Goal: Information Seeking & Learning: Learn about a topic

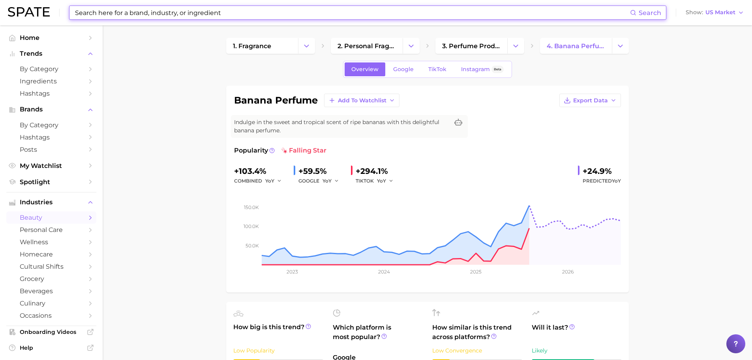
click at [90, 15] on input at bounding box center [352, 12] width 556 height 13
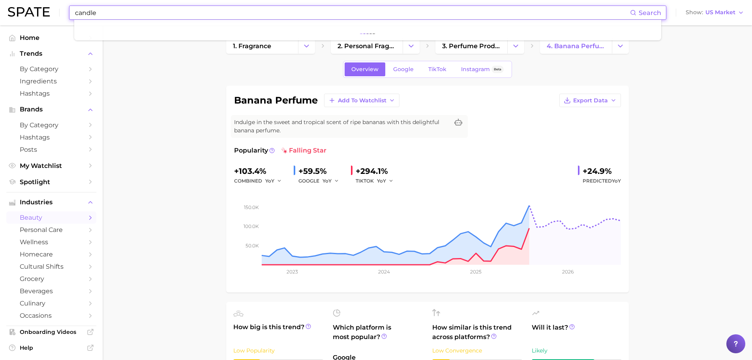
type input "candle"
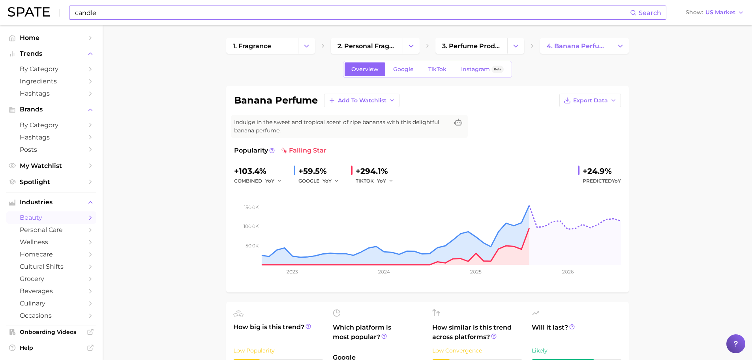
click at [133, 10] on input "candle" at bounding box center [352, 12] width 556 height 13
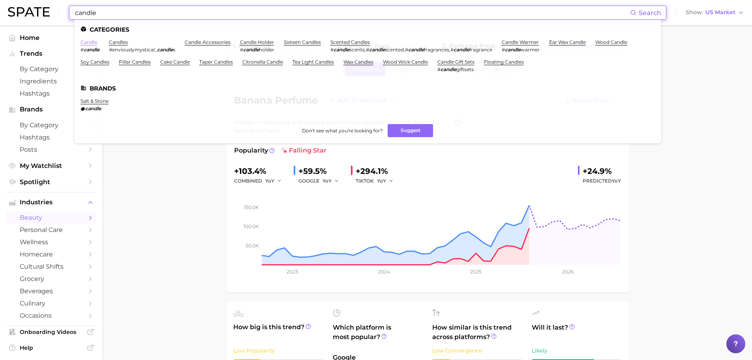
click at [91, 41] on link "candle" at bounding box center [89, 42] width 17 height 6
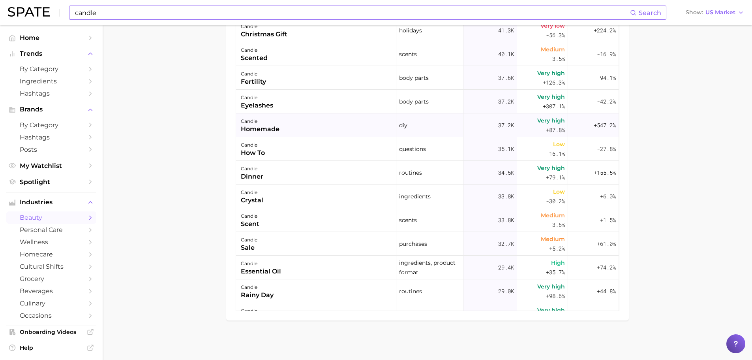
scroll to position [592, 0]
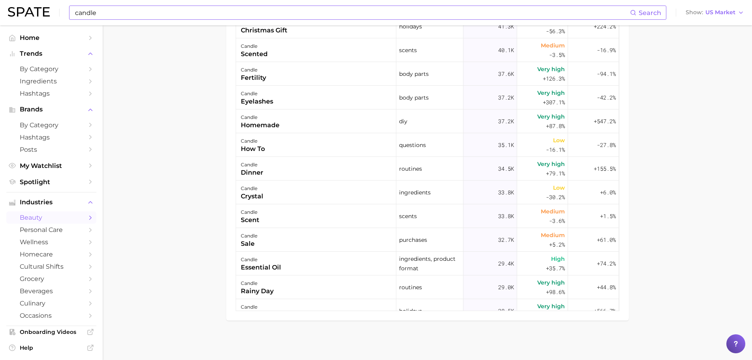
click at [112, 9] on input "candle" at bounding box center [352, 12] width 556 height 13
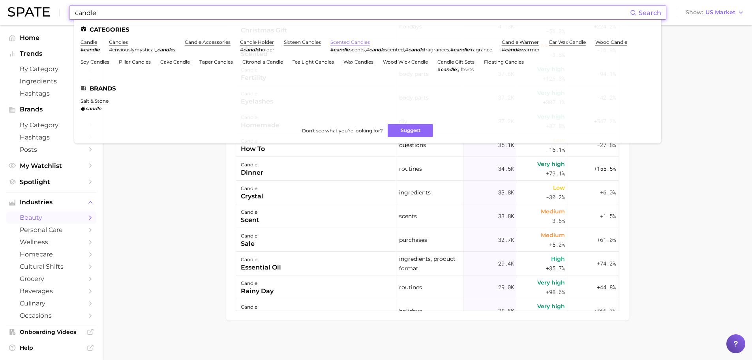
click at [352, 43] on link "scented candles" at bounding box center [350, 42] width 39 height 6
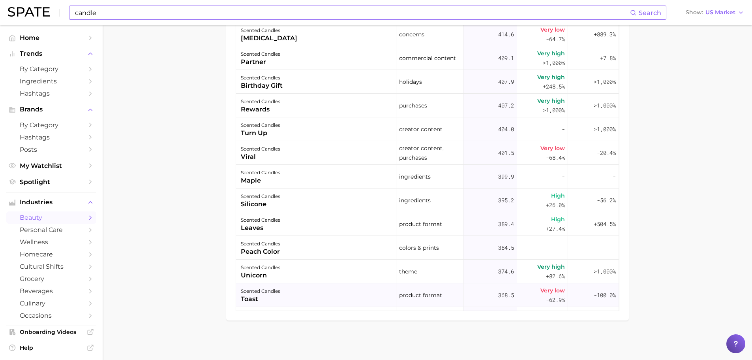
scroll to position [3712, 0]
click at [266, 110] on div "rewards" at bounding box center [260, 109] width 39 height 9
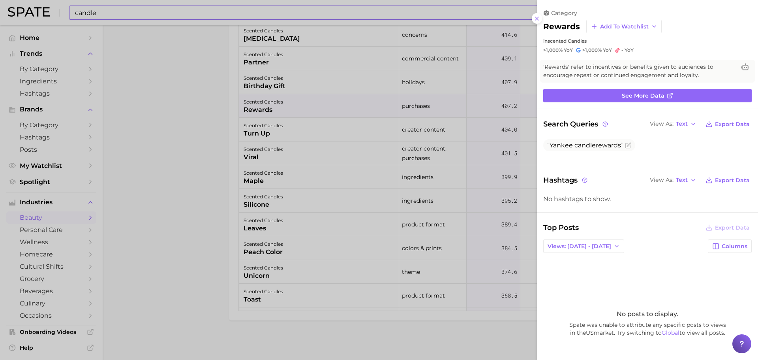
click at [195, 134] on div at bounding box center [379, 180] width 758 height 360
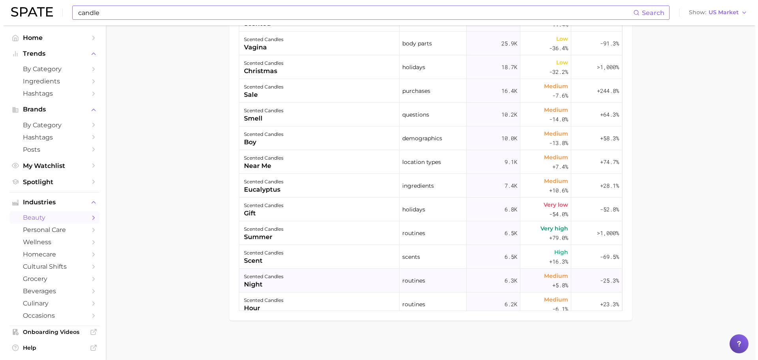
scroll to position [118, 0]
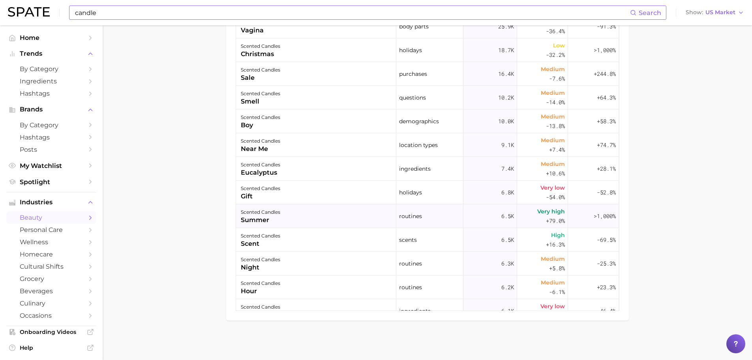
click at [265, 218] on div "summer" at bounding box center [260, 219] width 39 height 9
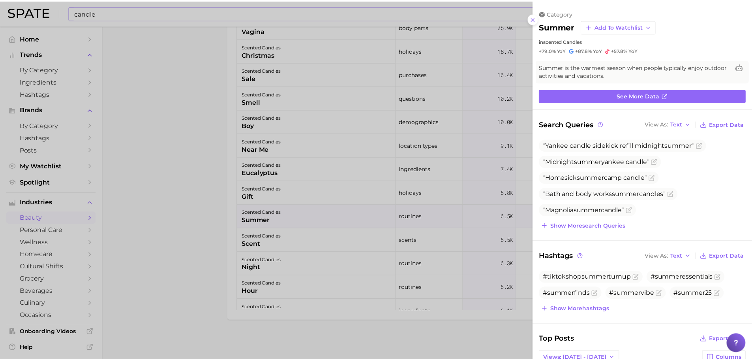
scroll to position [0, 0]
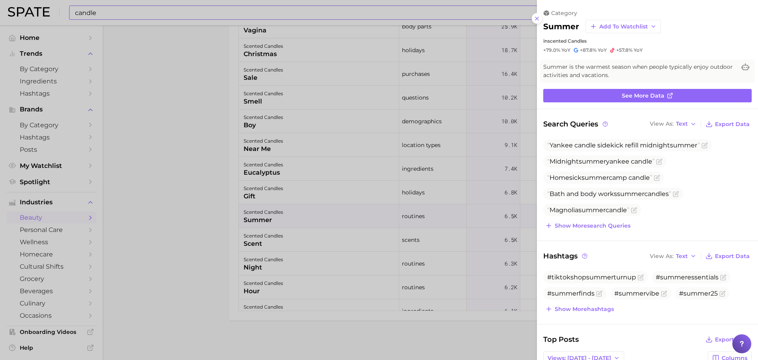
click at [199, 192] on div at bounding box center [379, 180] width 758 height 360
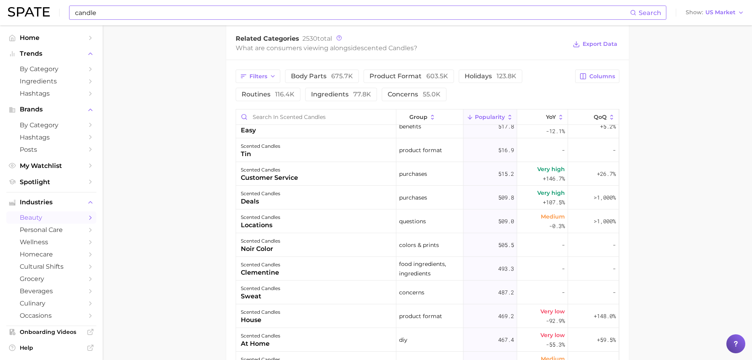
scroll to position [3396, 0]
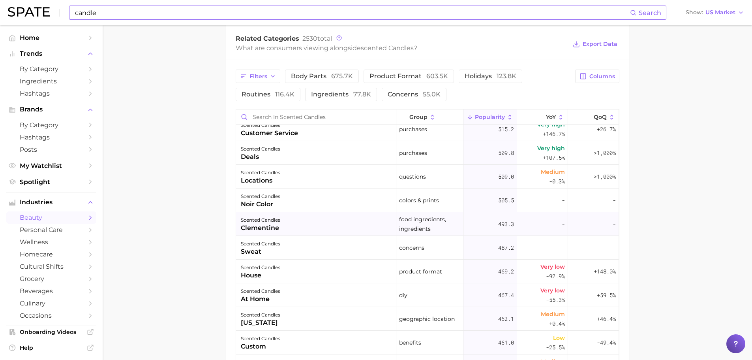
click at [334, 224] on div "scented candles clementine" at bounding box center [316, 224] width 160 height 24
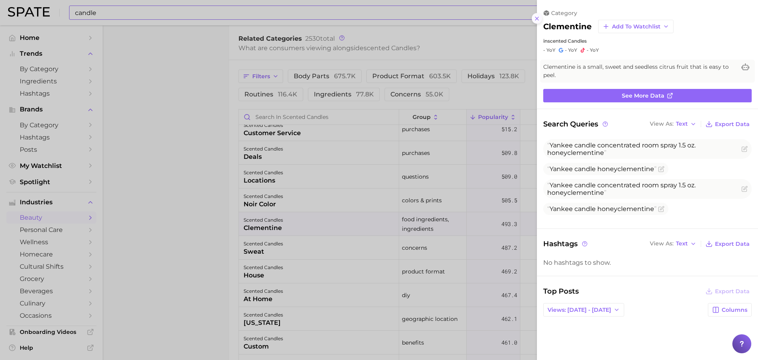
click at [538, 13] on button at bounding box center [537, 18] width 11 height 11
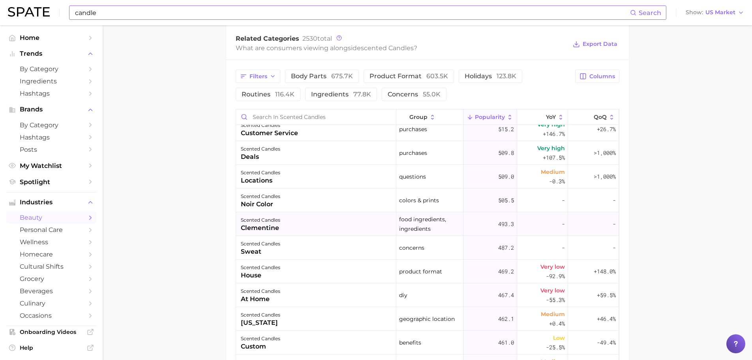
drag, startPoint x: 504, startPoint y: 225, endPoint x: 572, endPoint y: 229, distance: 68.4
click at [572, 229] on button "scented candles clementine food ingredients, ingredients 493.3 - -" at bounding box center [427, 224] width 383 height 24
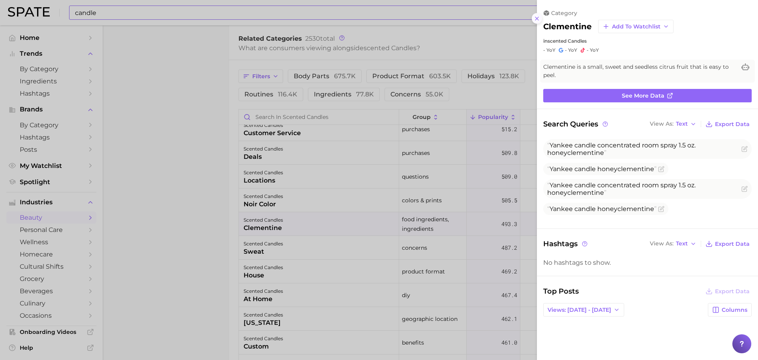
click at [539, 19] on icon at bounding box center [537, 18] width 6 height 6
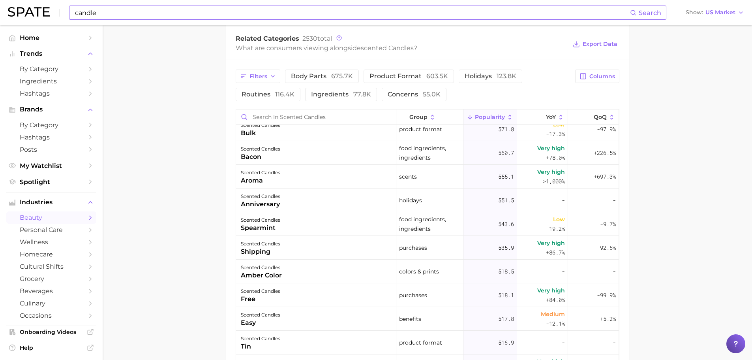
scroll to position [0, 0]
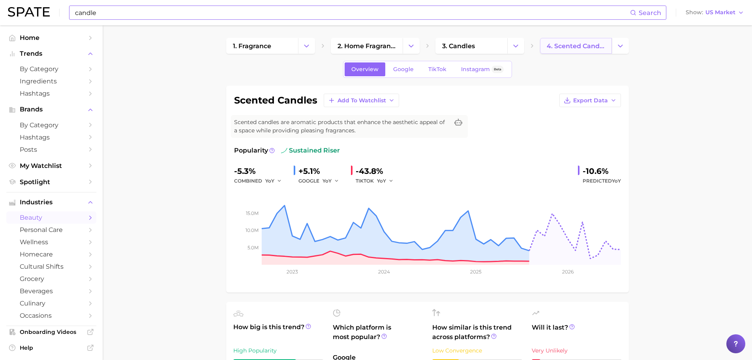
click at [556, 47] on span "4. scented candles" at bounding box center [576, 46] width 58 height 8
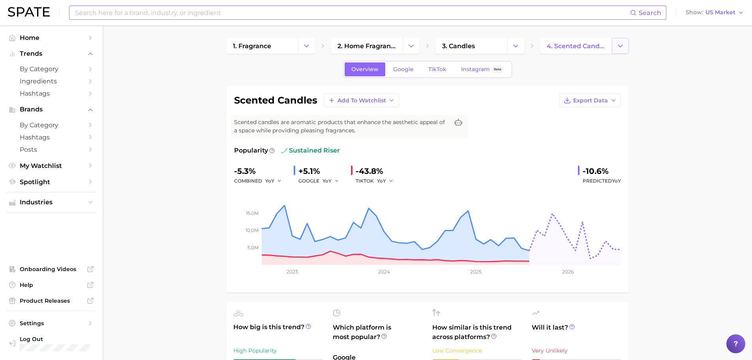
click at [625, 43] on button "Change Category" at bounding box center [620, 46] width 17 height 16
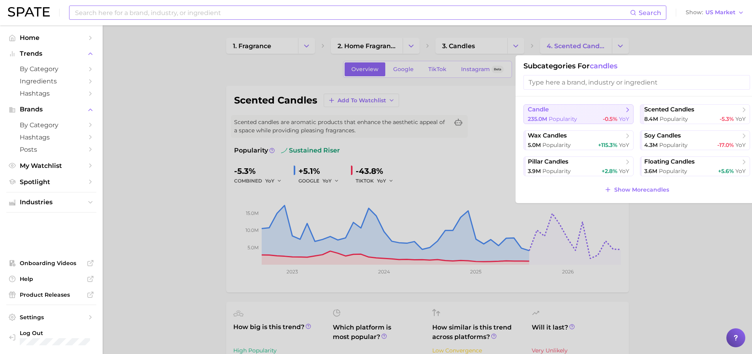
click at [557, 113] on span "candle" at bounding box center [576, 110] width 96 height 8
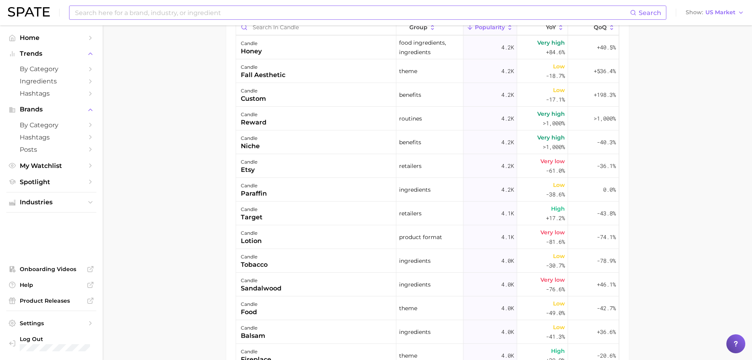
scroll to position [5292, 0]
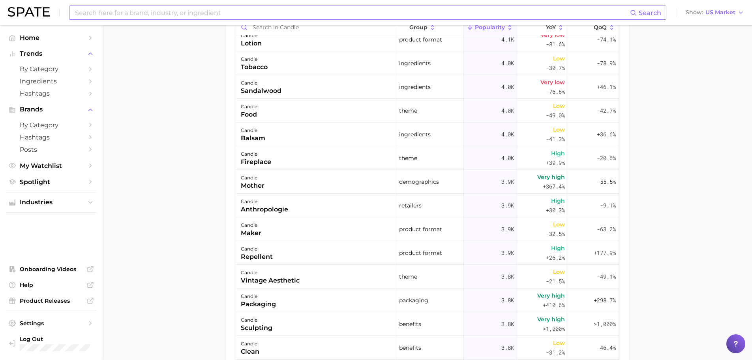
click at [115, 9] on input at bounding box center [352, 12] width 556 height 13
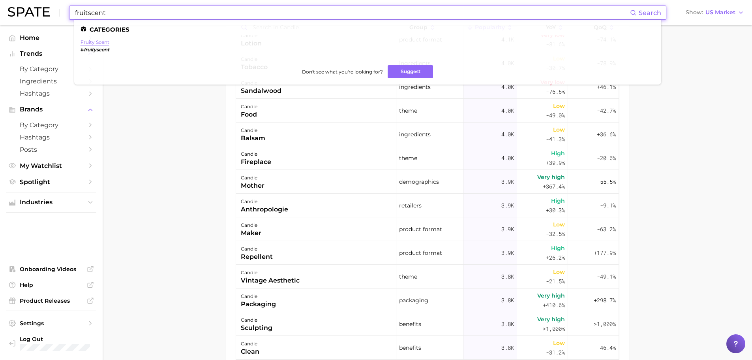
click at [97, 42] on link "fruity scent" at bounding box center [95, 42] width 29 height 6
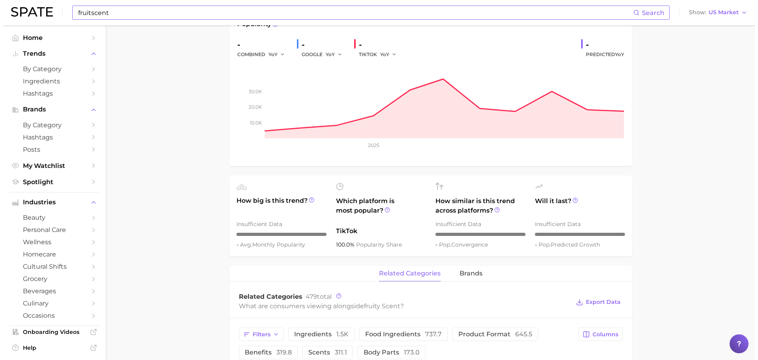
scroll to position [276, 0]
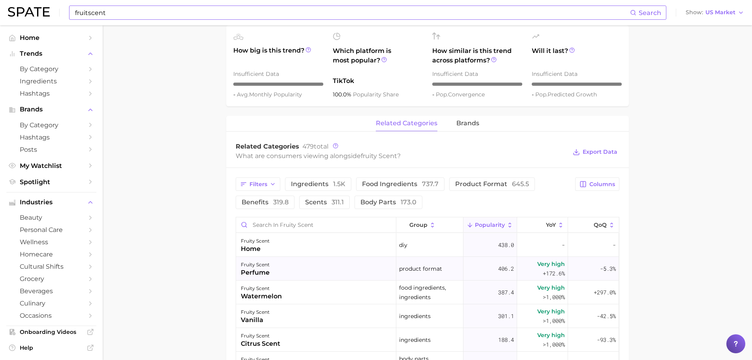
click at [336, 267] on div "fruity scent perfume" at bounding box center [316, 269] width 160 height 24
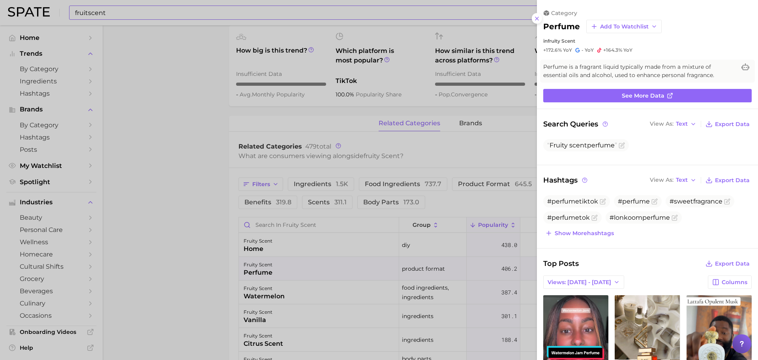
scroll to position [0, 0]
drag, startPoint x: 545, startPoint y: 51, endPoint x: 572, endPoint y: 50, distance: 27.6
click at [572, 50] on div "+172.6% YoY - YoY +164.3% YoY" at bounding box center [647, 50] width 209 height 6
copy span "+172.6% YoY"
click at [547, 23] on h2 "perfume" at bounding box center [561, 26] width 37 height 9
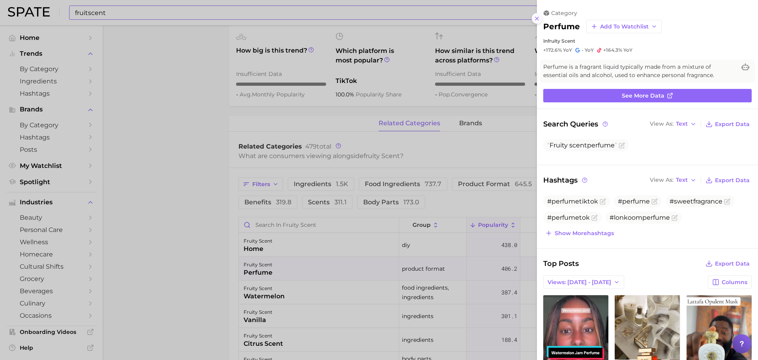
click at [537, 21] on icon at bounding box center [537, 18] width 6 height 6
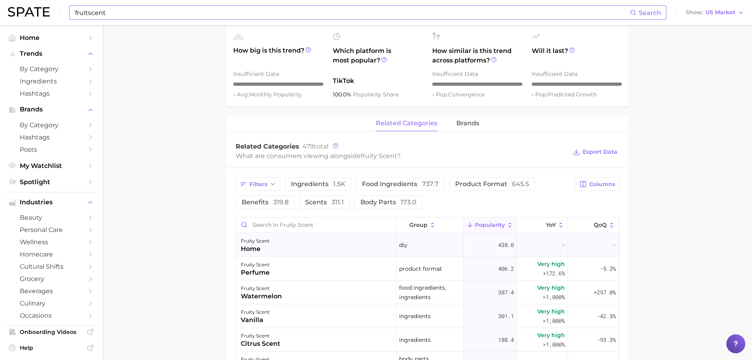
click at [277, 252] on div "fruity scent home" at bounding box center [316, 245] width 160 height 24
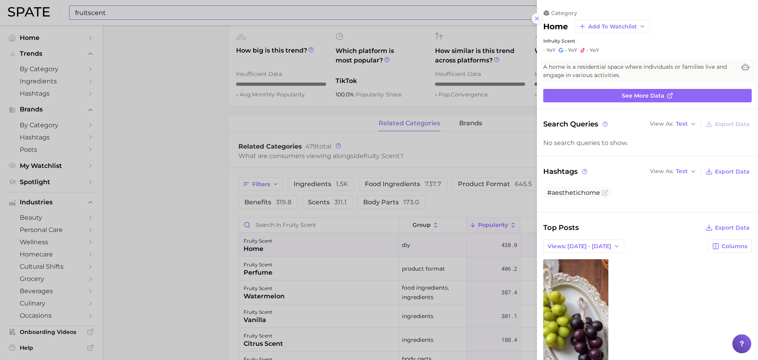
click at [540, 18] on icon at bounding box center [537, 18] width 6 height 6
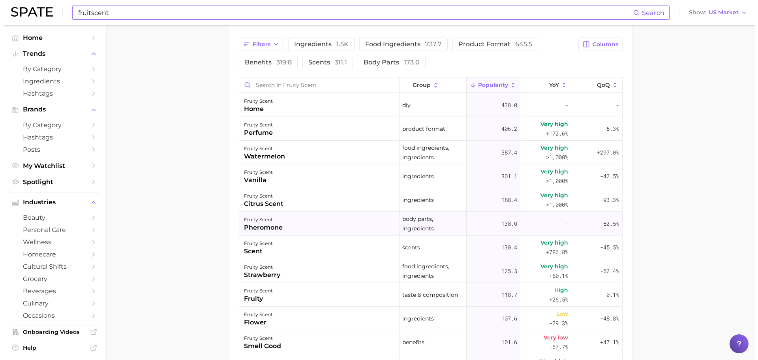
scroll to position [434, 0]
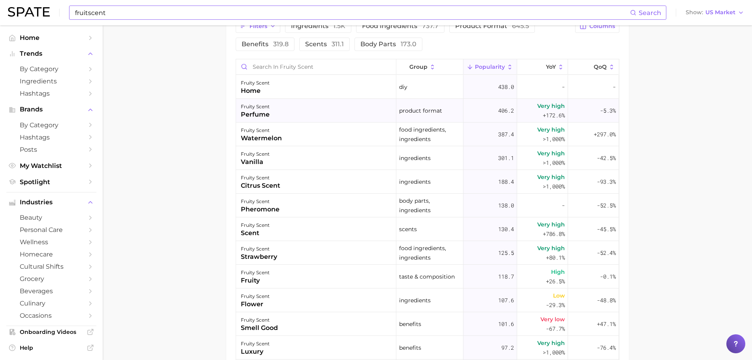
click at [278, 113] on div "fruity scent perfume" at bounding box center [316, 111] width 160 height 24
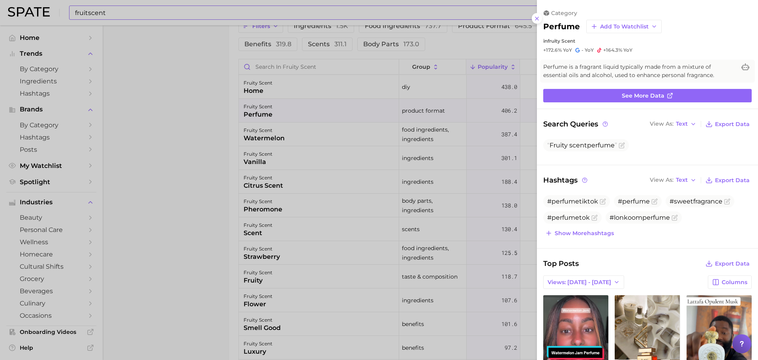
scroll to position [0, 0]
click at [539, 19] on icon at bounding box center [537, 18] width 6 height 6
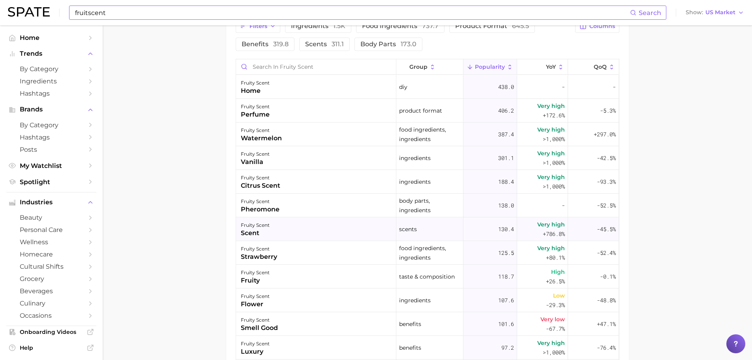
click at [328, 236] on div "fruity scent scent" at bounding box center [316, 229] width 160 height 24
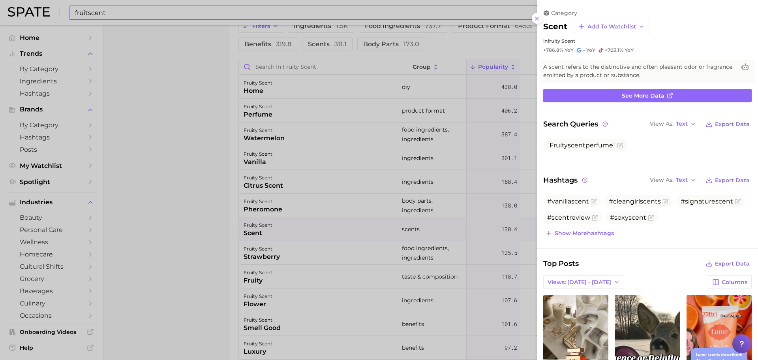
click at [217, 263] on div at bounding box center [379, 180] width 758 height 360
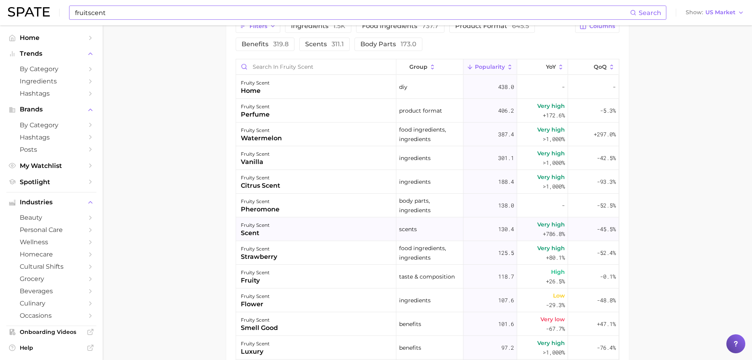
click at [284, 230] on div "fruity scent scent" at bounding box center [316, 229] width 160 height 24
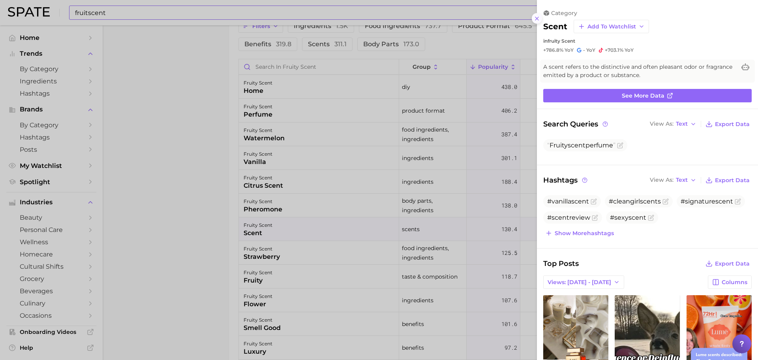
click at [535, 16] on icon at bounding box center [537, 18] width 6 height 6
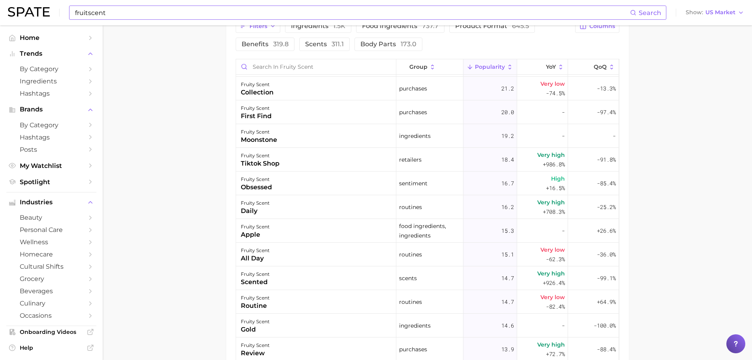
scroll to position [908, 0]
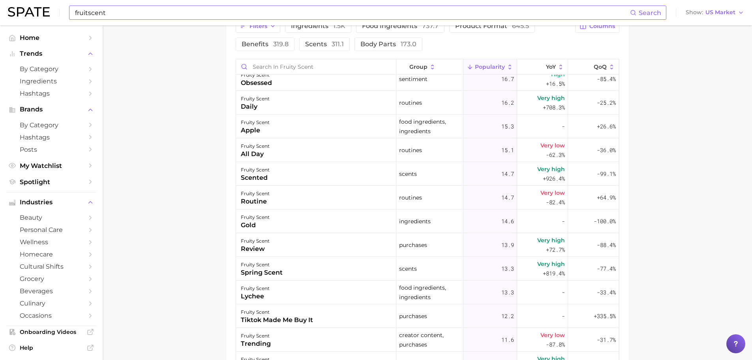
click at [212, 274] on main "fruity scent Overview Google TikTok Instagram Beta fruity scent Add to Watchlis…" at bounding box center [428, 29] width 650 height 877
click at [96, 10] on input "fruitscent" at bounding box center [352, 12] width 556 height 13
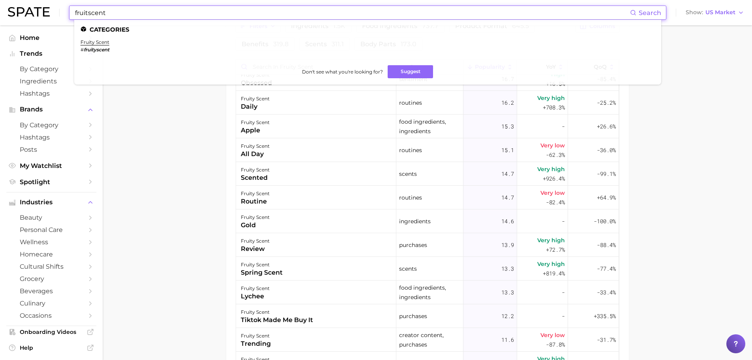
click at [96, 10] on input "fruitscent" at bounding box center [352, 12] width 556 height 13
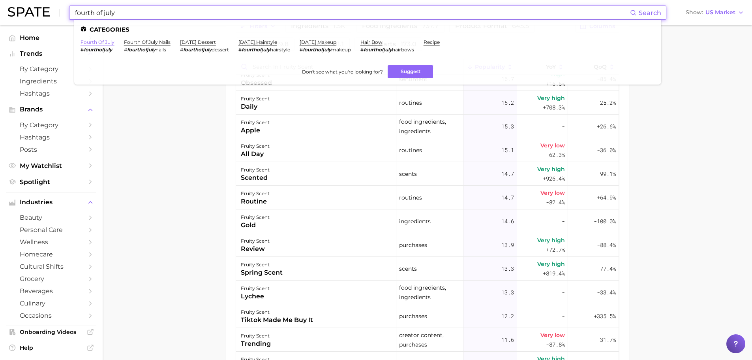
type input "fourth of july"
click at [100, 42] on link "fourth of july" at bounding box center [98, 42] width 34 height 6
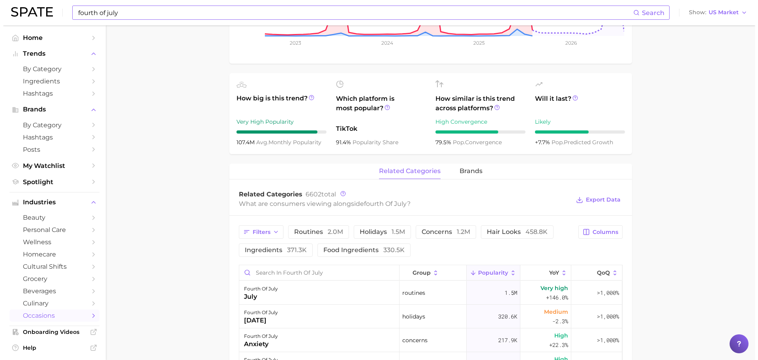
scroll to position [276, 0]
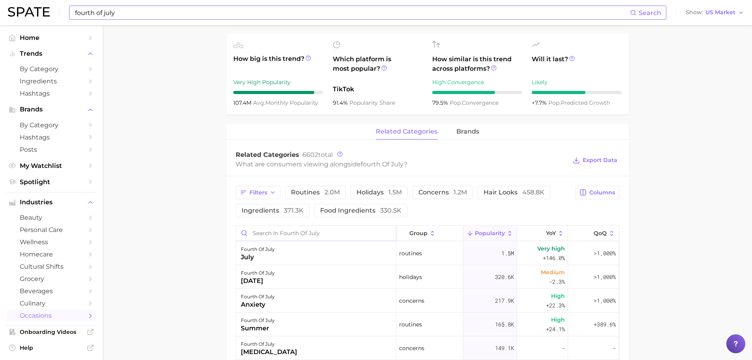
click at [292, 229] on input "Search in fourth of july" at bounding box center [316, 233] width 160 height 15
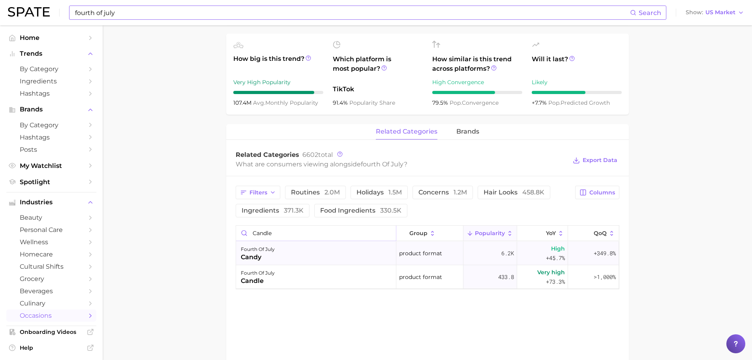
type input "candle"
click at [304, 253] on div "fourth of july candy" at bounding box center [316, 253] width 160 height 24
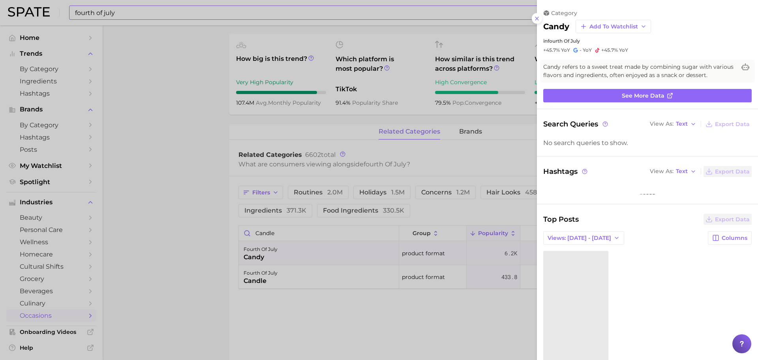
click at [295, 284] on div at bounding box center [379, 180] width 758 height 360
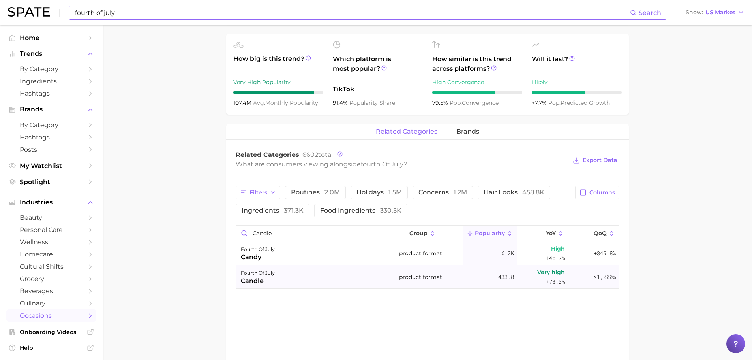
click at [293, 276] on div "fourth of july candle" at bounding box center [316, 277] width 160 height 24
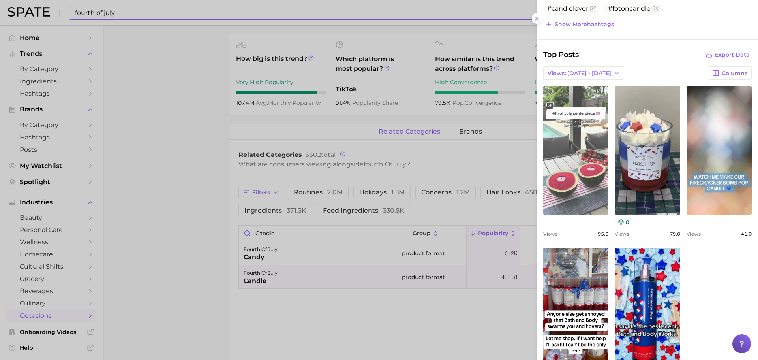
scroll to position [257, 0]
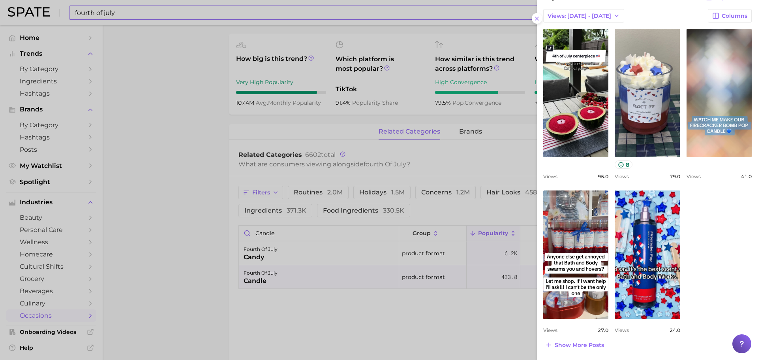
click at [413, 331] on div at bounding box center [379, 180] width 758 height 360
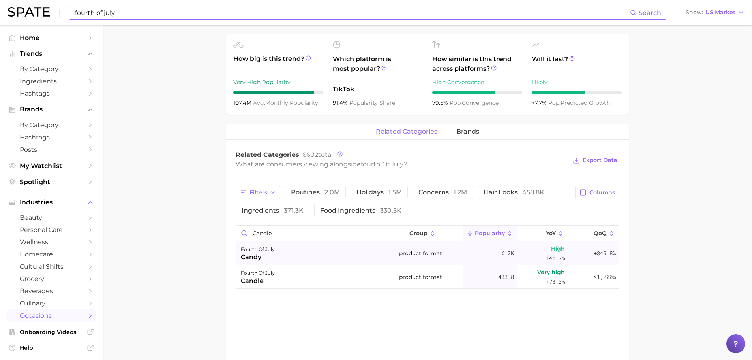
click at [306, 255] on div "fourth of july candy" at bounding box center [316, 253] width 160 height 24
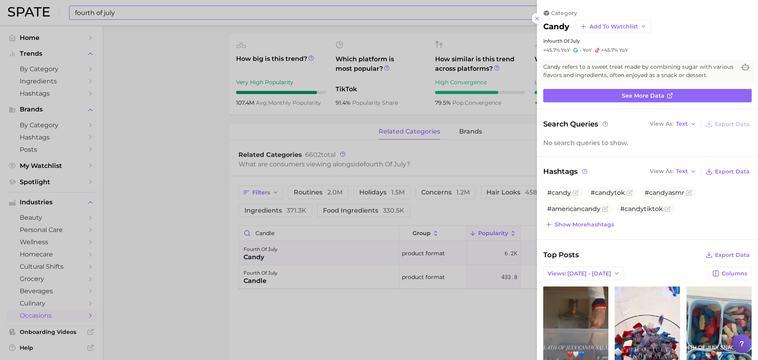
scroll to position [0, 0]
click at [297, 275] on div at bounding box center [379, 180] width 758 height 360
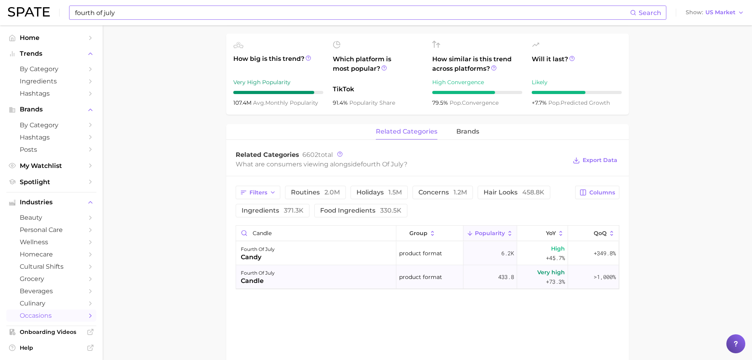
click at [296, 281] on div "fourth of july candle" at bounding box center [316, 277] width 160 height 24
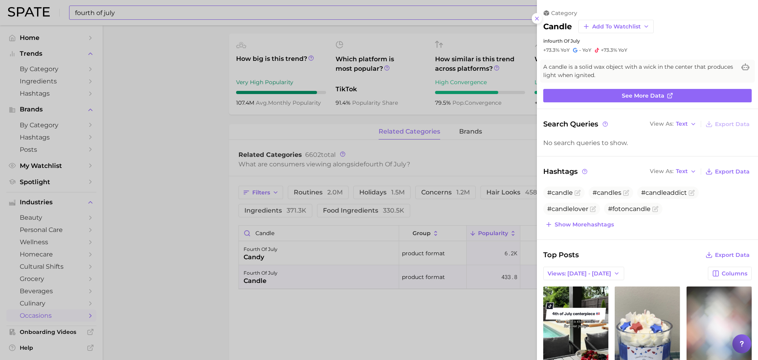
click at [291, 313] on div at bounding box center [379, 180] width 758 height 360
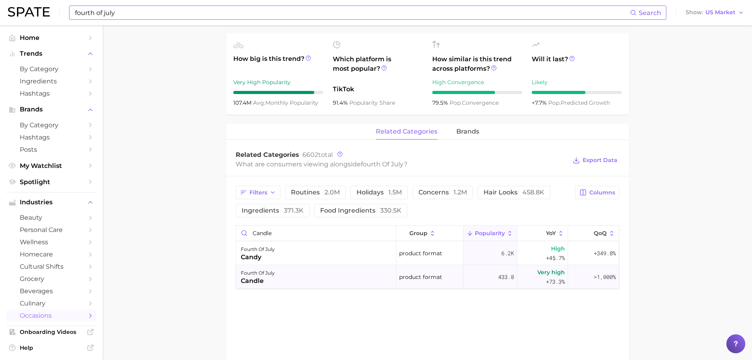
click at [304, 275] on div "fourth of july candle" at bounding box center [316, 277] width 160 height 24
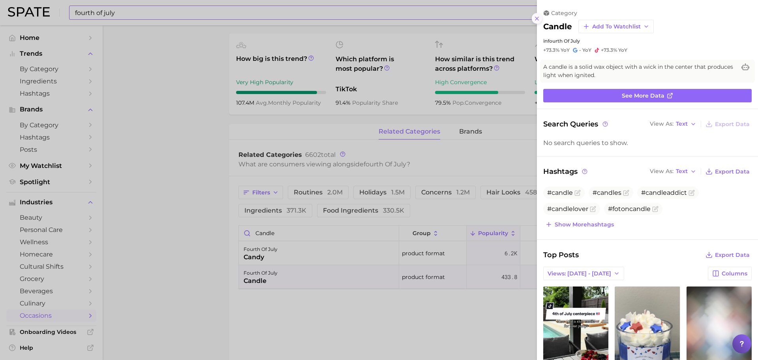
click at [536, 19] on line at bounding box center [537, 18] width 3 height 3
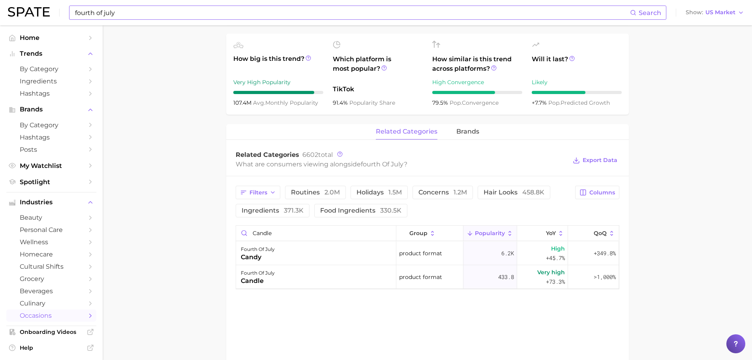
click at [159, 17] on input "fourth of july" at bounding box center [352, 12] width 556 height 13
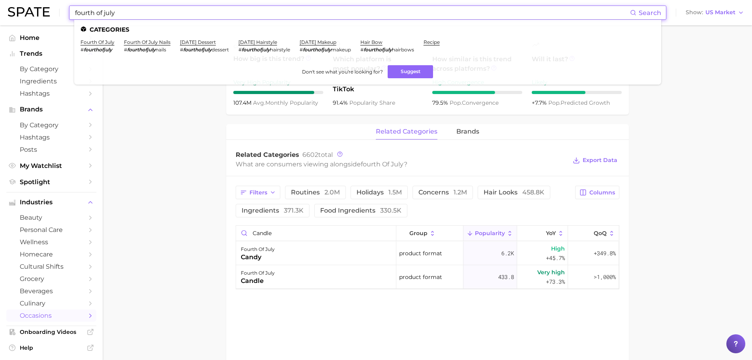
click at [159, 17] on input "fourth of july" at bounding box center [352, 12] width 556 height 13
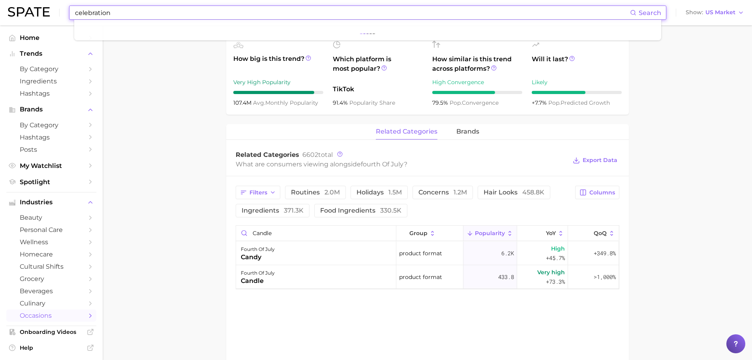
type input "celebration"
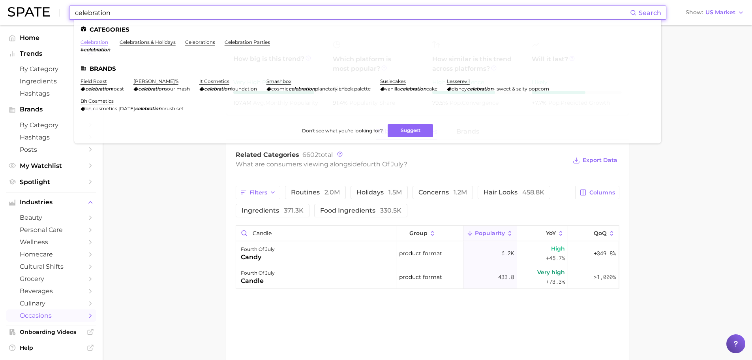
click at [93, 43] on link "celebration" at bounding box center [95, 42] width 28 height 6
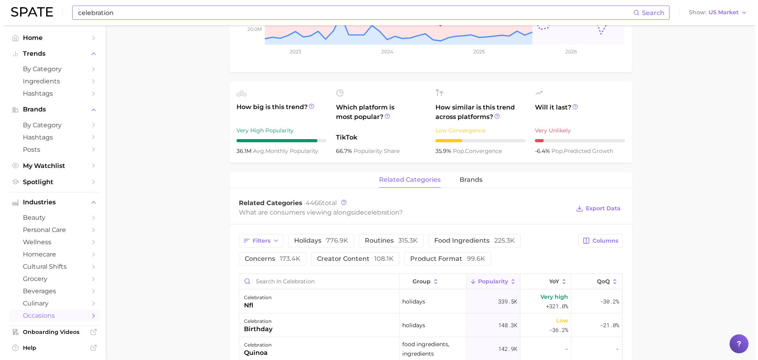
scroll to position [355, 0]
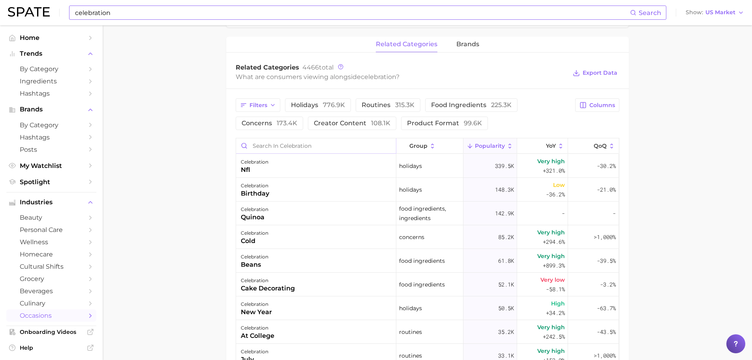
click at [279, 144] on input "Search in celebration" at bounding box center [316, 145] width 160 height 15
type input "candle"
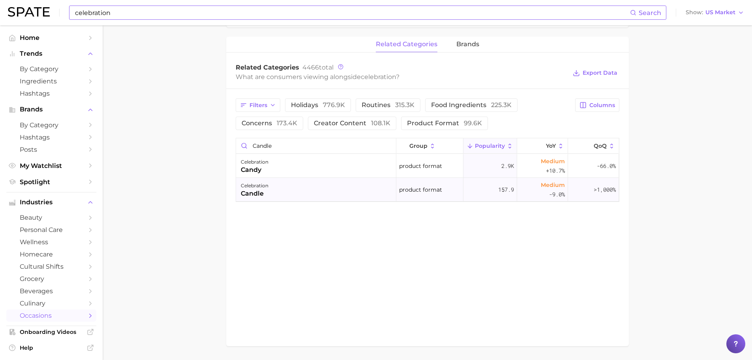
click at [276, 187] on div "celebration candle" at bounding box center [316, 190] width 160 height 24
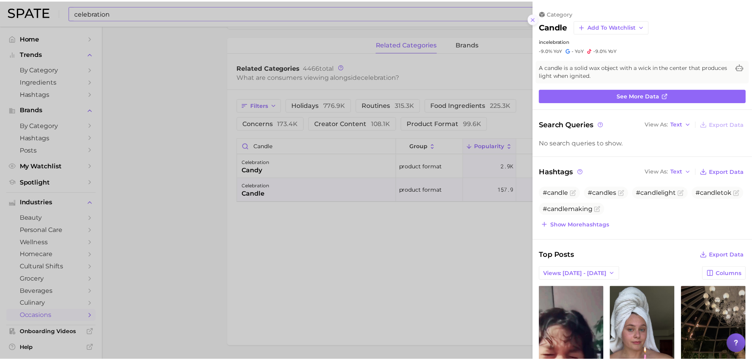
scroll to position [0, 0]
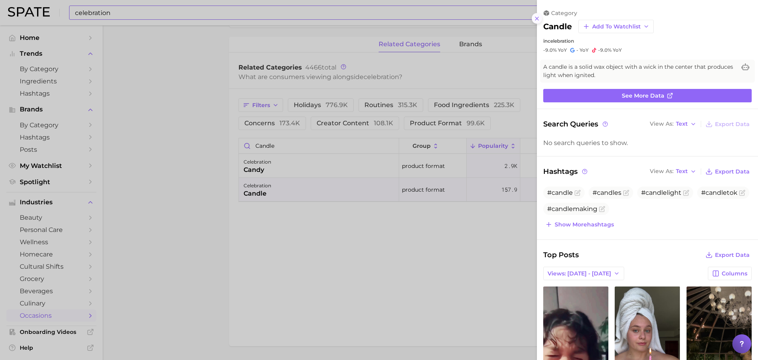
click at [540, 18] on icon at bounding box center [537, 18] width 6 height 6
